Goal: Check status: Check status

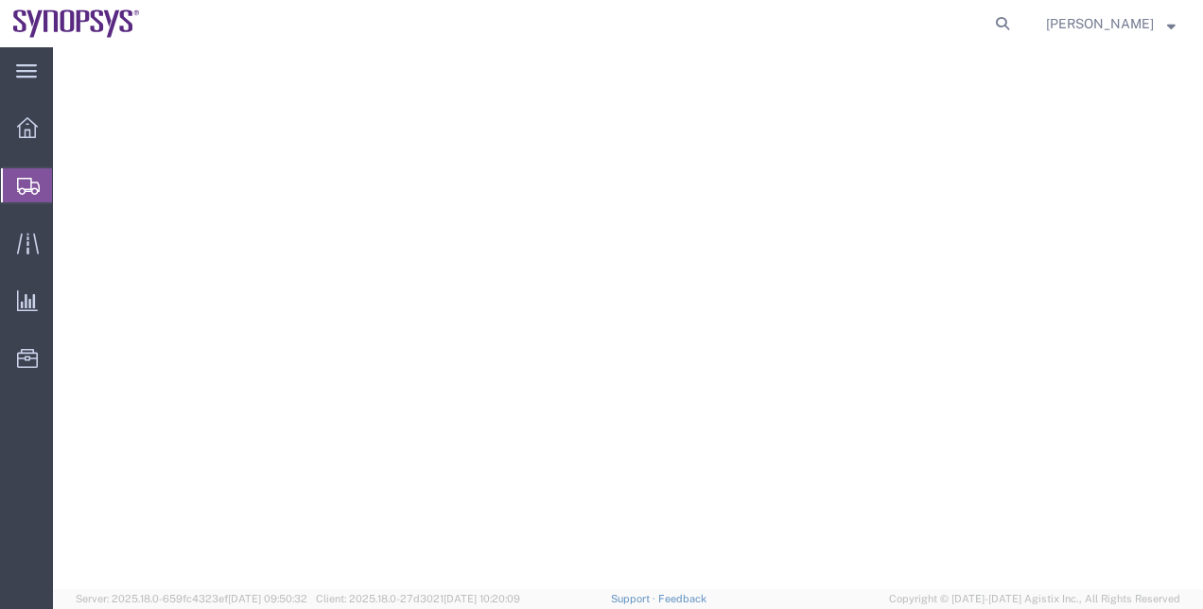
select select "63204"
select select "CA"
select select "EIN"
select select
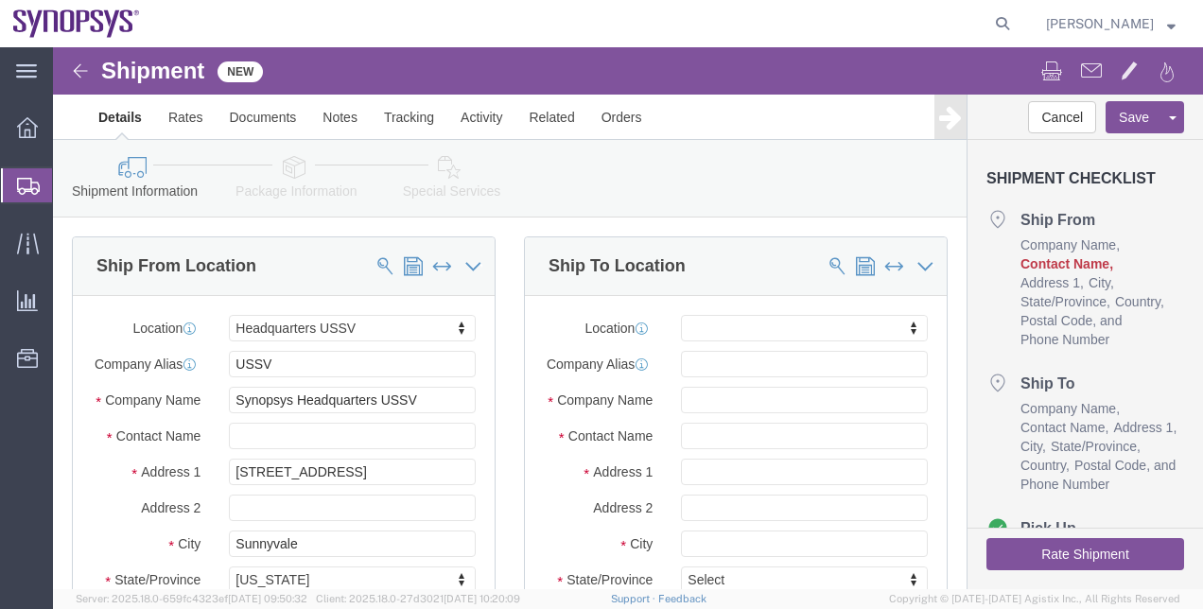
scroll to position [558, 0]
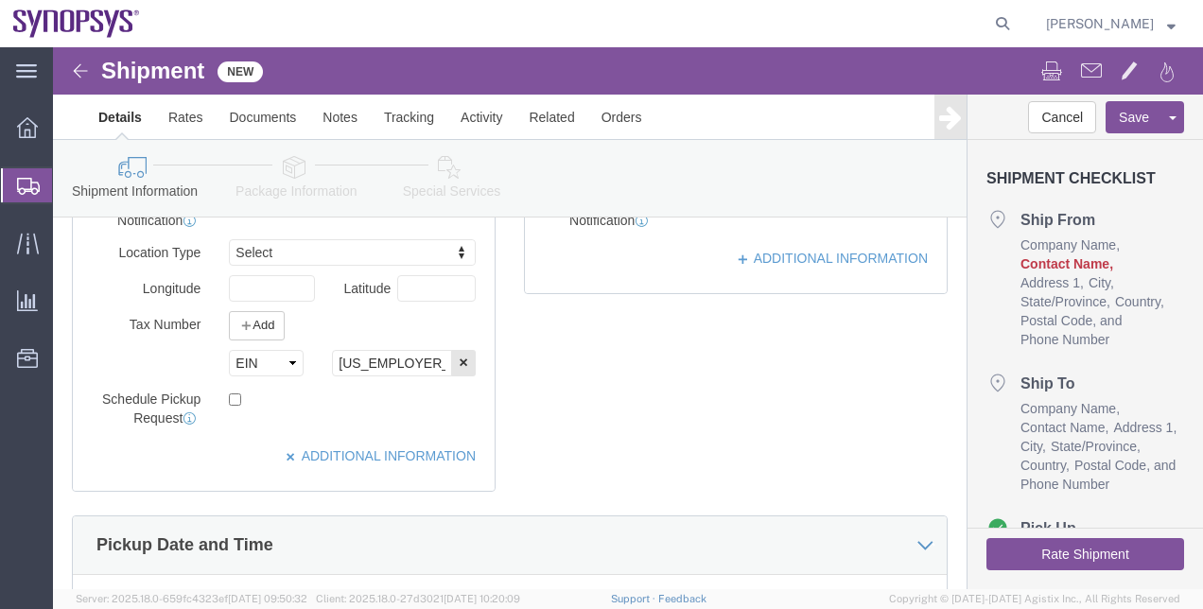
drag, startPoint x: 0, startPoint y: 0, endPoint x: 91, endPoint y: 230, distance: 247.0
click at [0, 0] on span "Shipment Manager" at bounding box center [0, 0] width 0 height 0
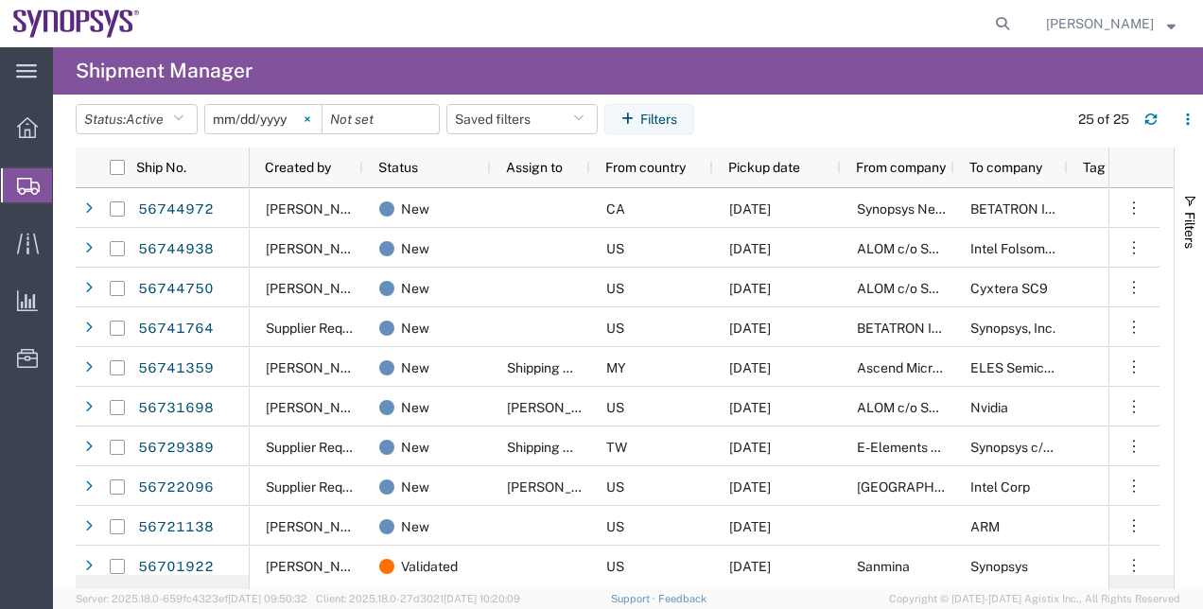
click at [310, 116] on icon at bounding box center [307, 119] width 6 height 6
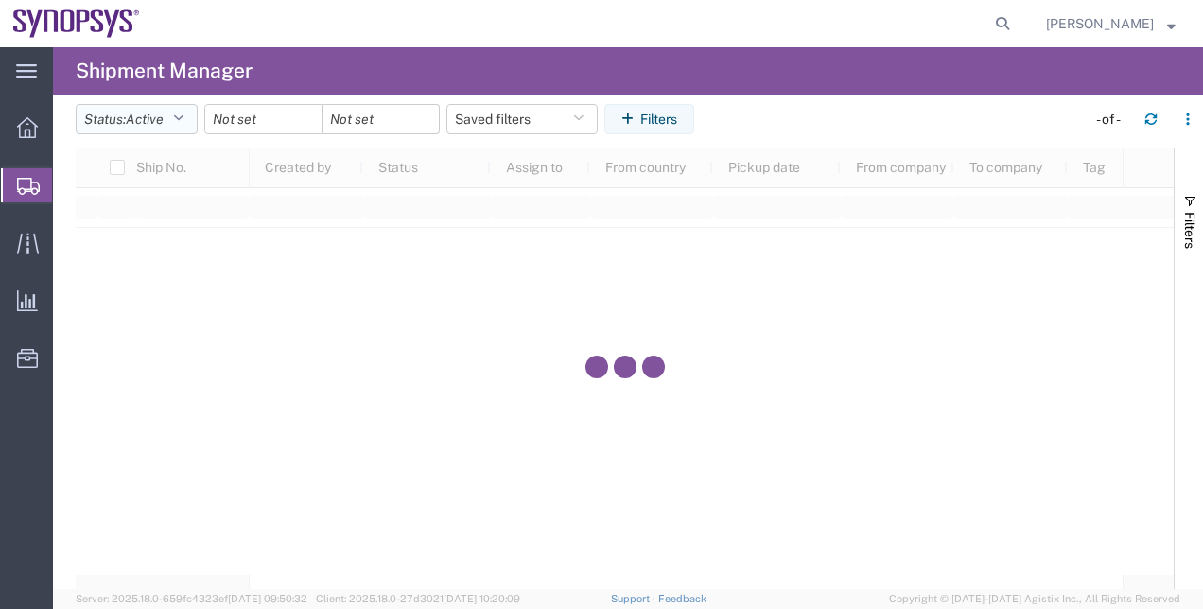
click at [196, 121] on button "Status: Active" at bounding box center [137, 119] width 122 height 30
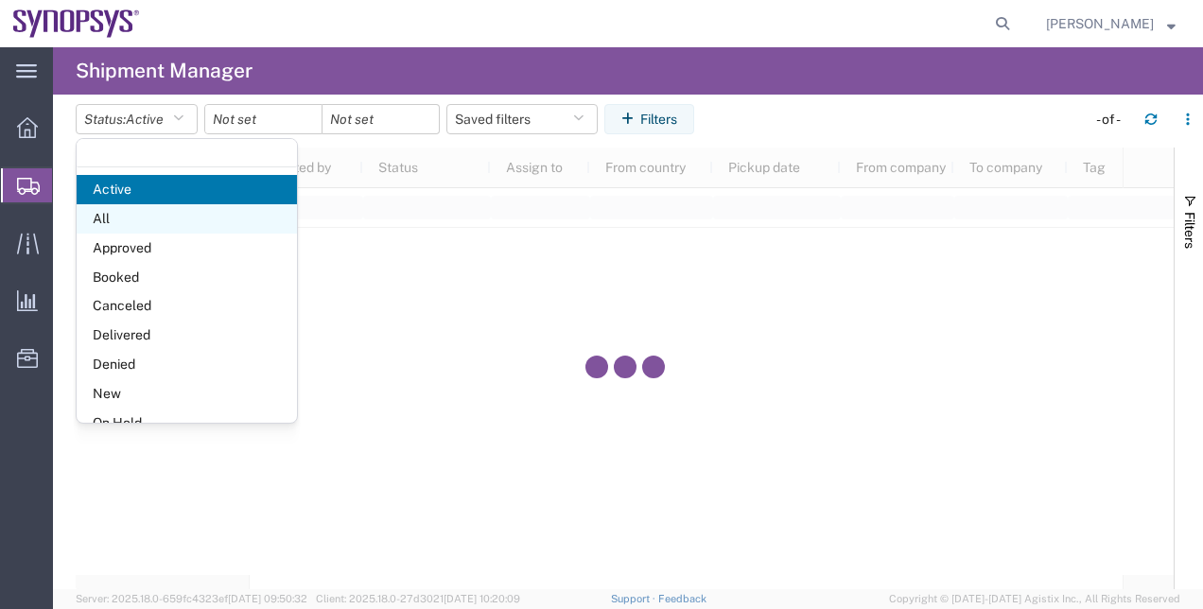
click at [189, 214] on span "All" at bounding box center [187, 218] width 220 height 29
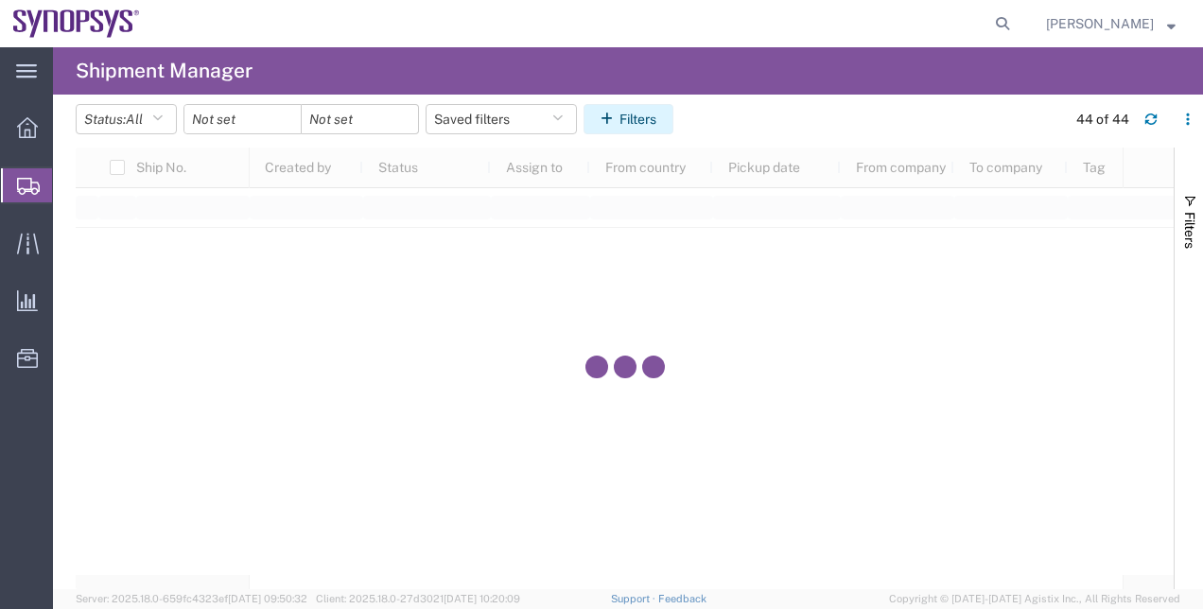
click at [640, 132] on button "Filters" at bounding box center [628, 119] width 90 height 30
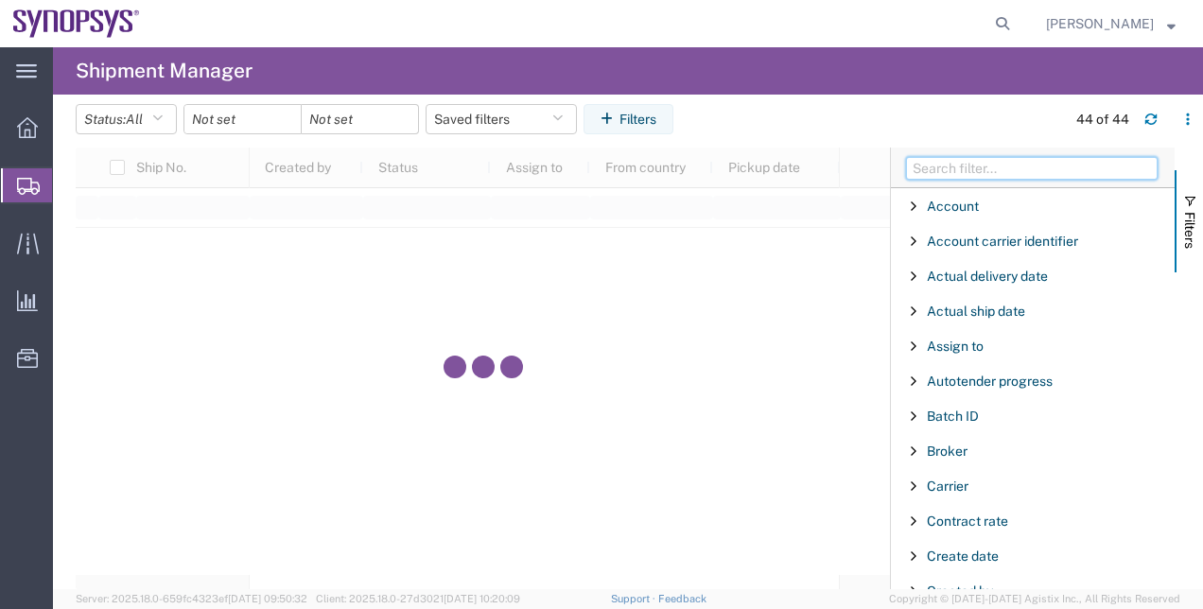
click at [998, 166] on input "Filter Columns Input" at bounding box center [1031, 168] width 251 height 23
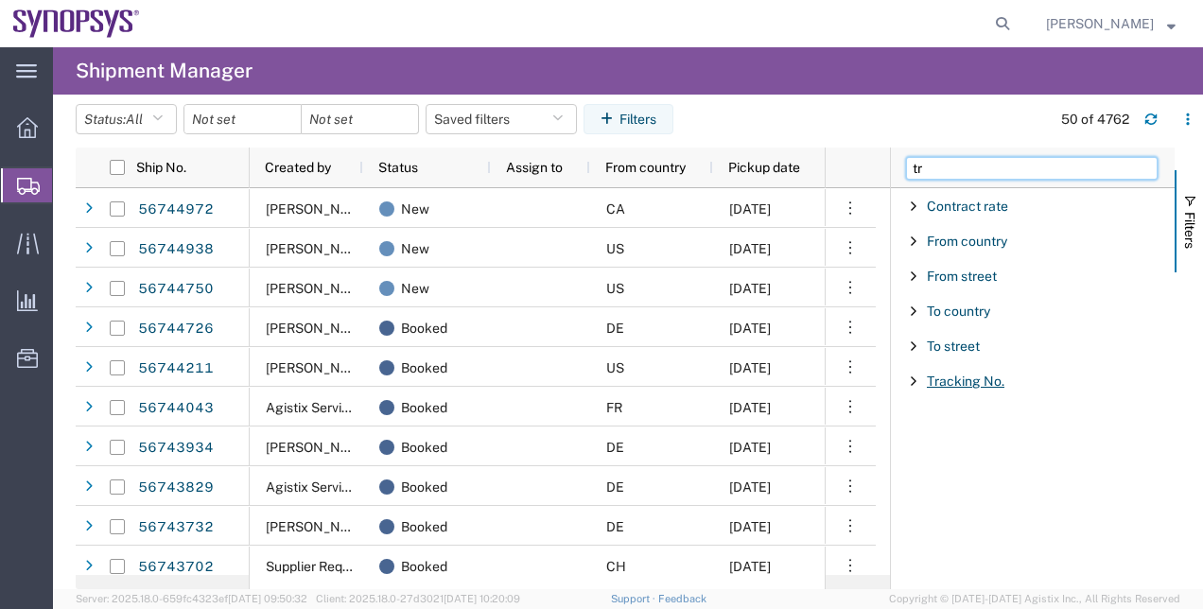
type input "tr"
click at [983, 385] on span "Tracking No." at bounding box center [965, 380] width 78 height 15
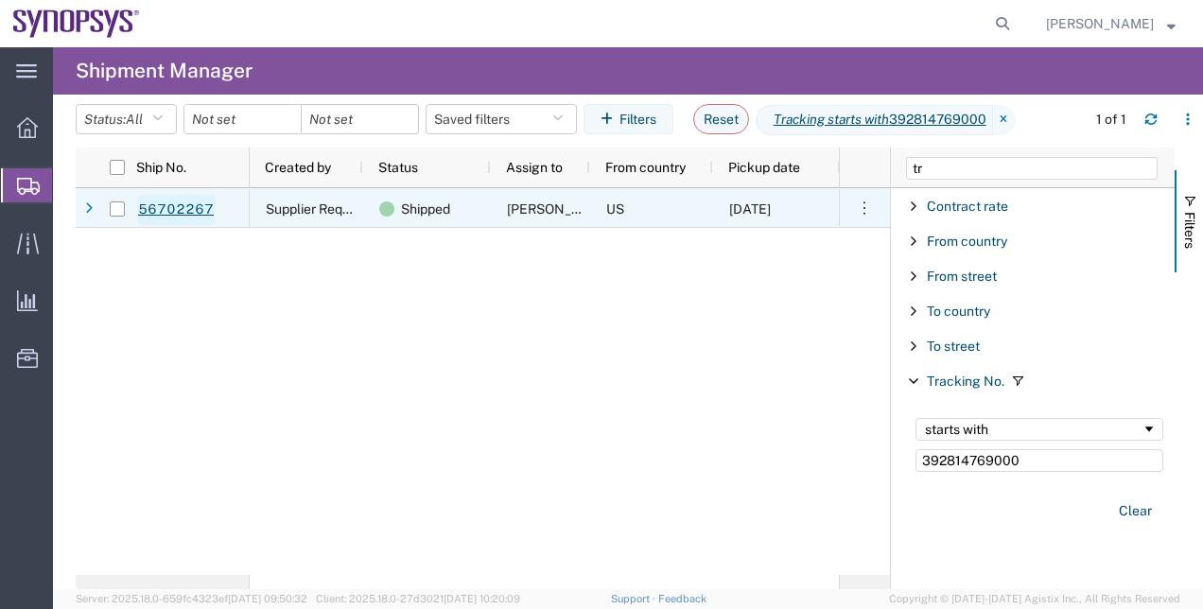
type input "392814769000"
click at [185, 217] on link "56702267" at bounding box center [176, 210] width 78 height 30
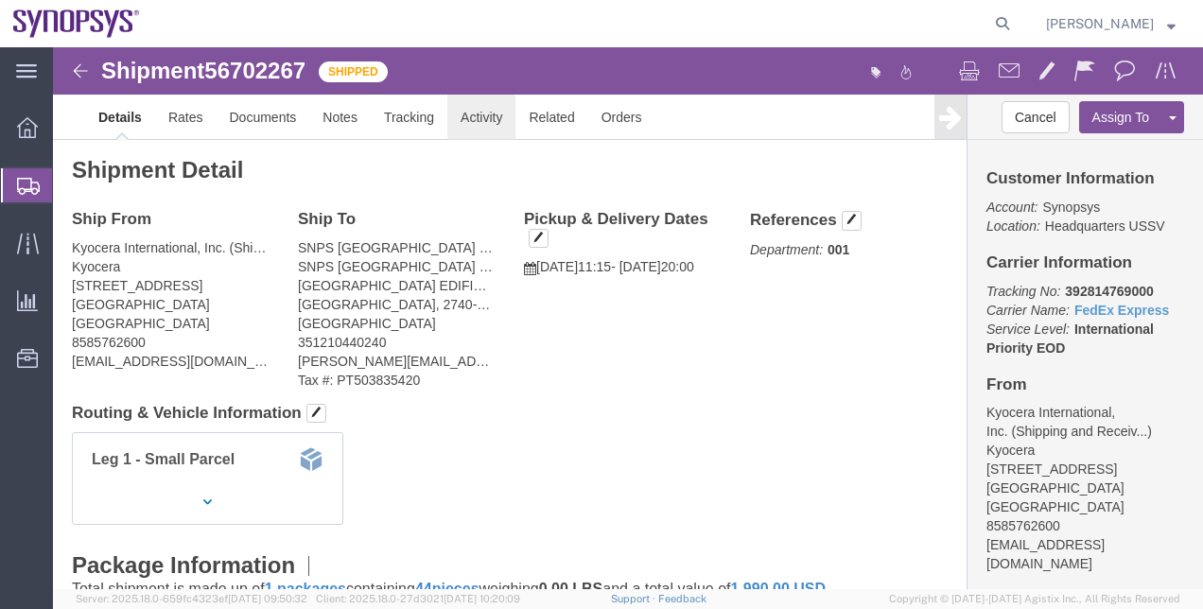
click link "Activity"
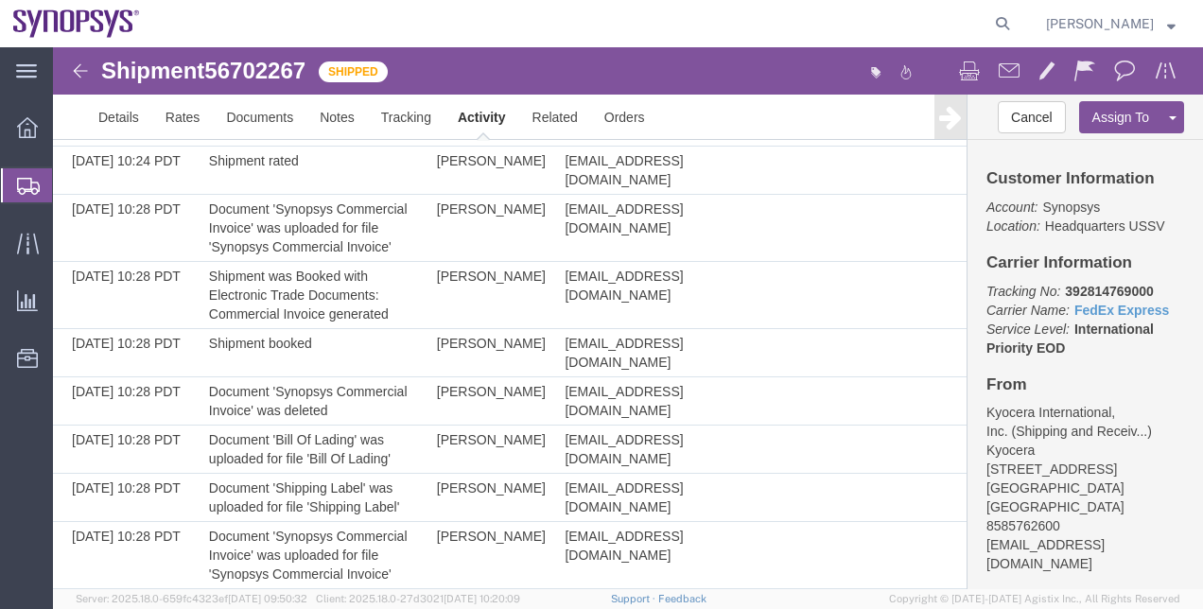
scroll to position [1259, 0]
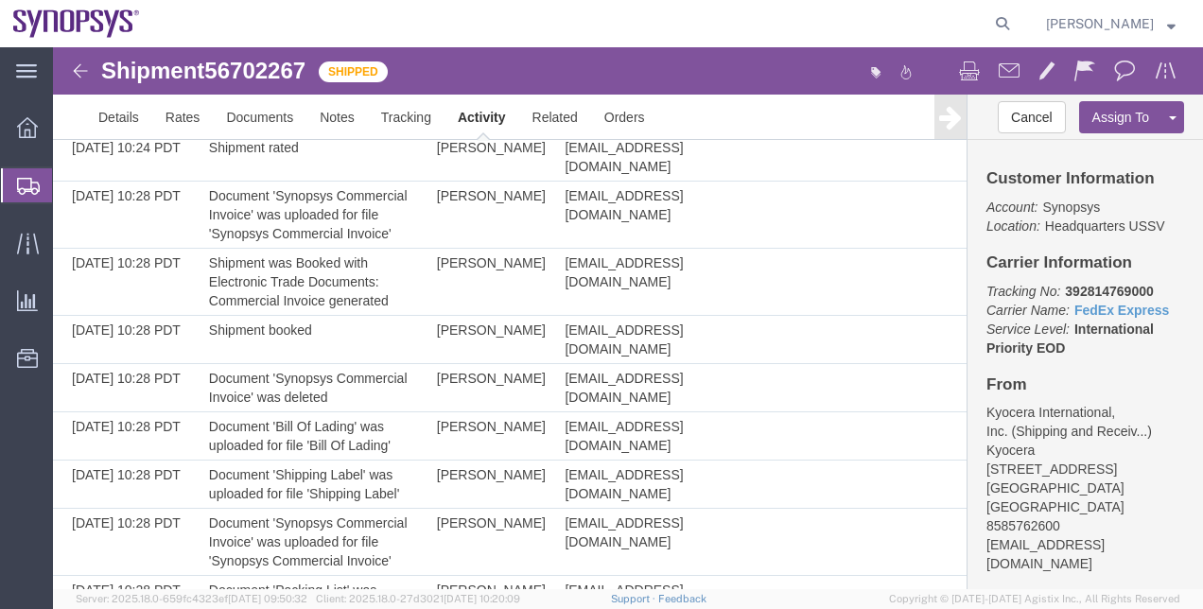
click at [298, 66] on span "56702267" at bounding box center [254, 71] width 101 height 26
copy span "56702267"
